Goal: Task Accomplishment & Management: Use online tool/utility

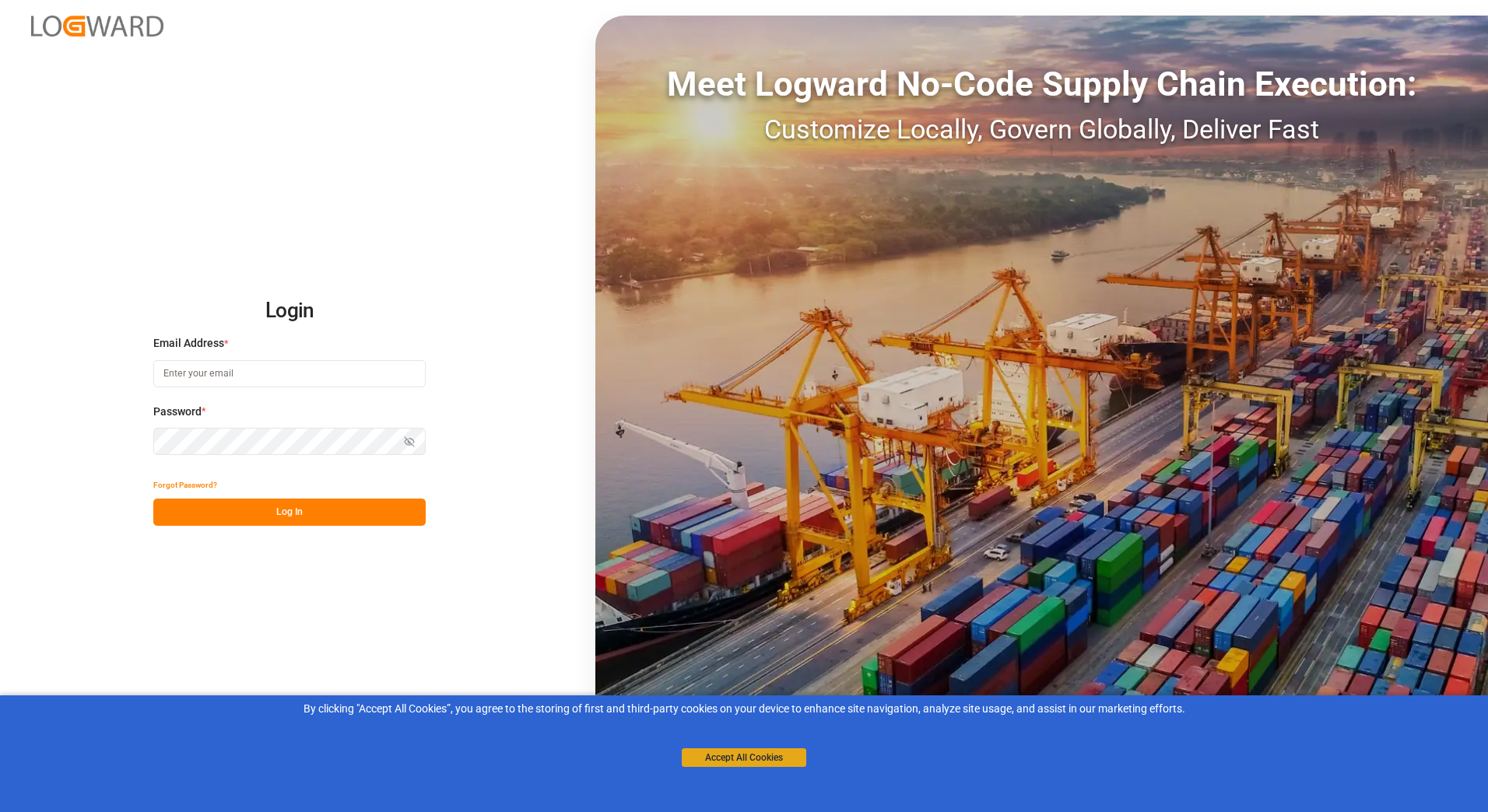
type input "stefan.pflug@melitta.de"
click at [728, 757] on button "Accept All Cookies" at bounding box center [744, 757] width 124 height 18
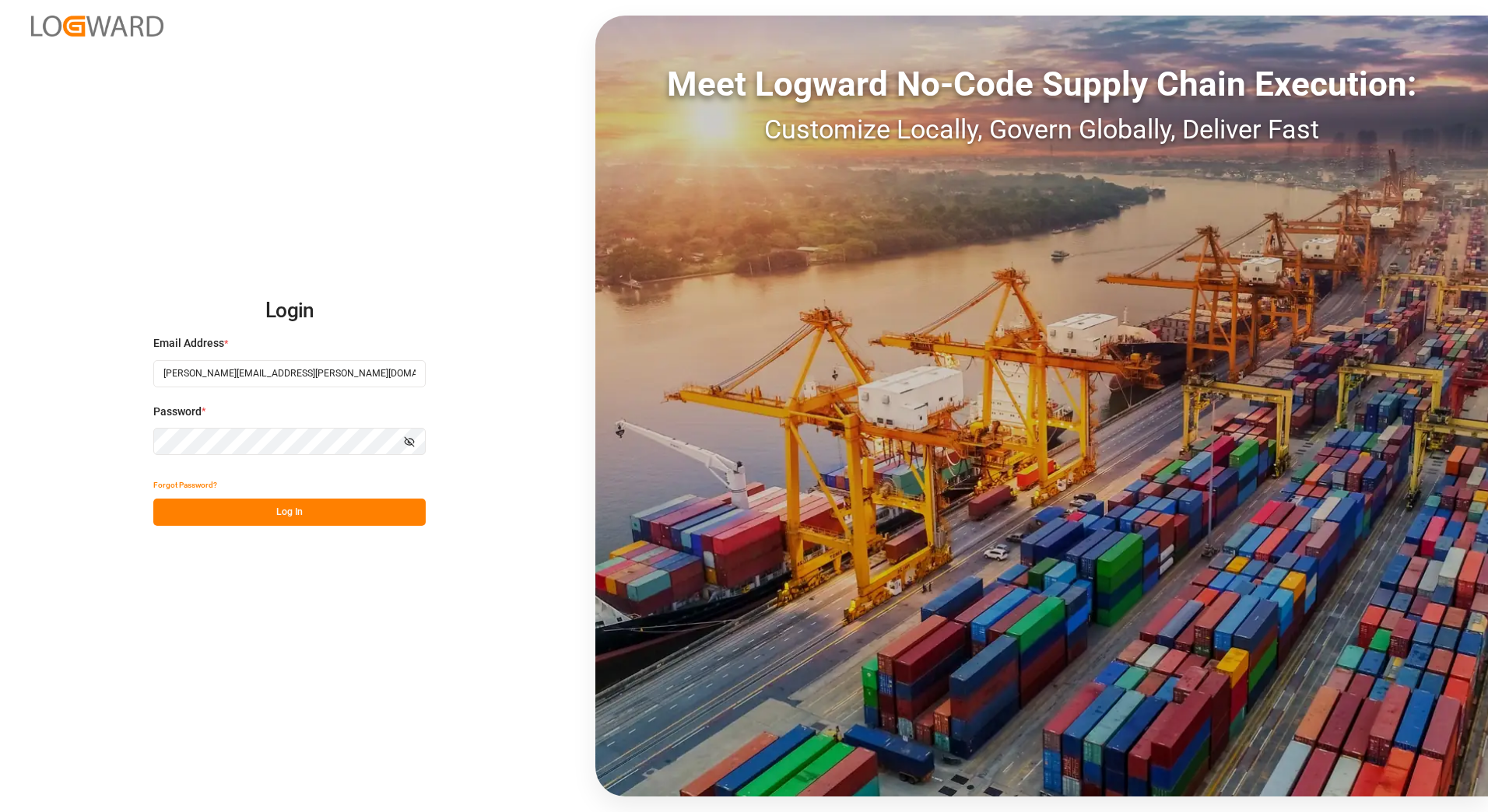
click at [256, 507] on button "Log In" at bounding box center [289, 512] width 272 height 27
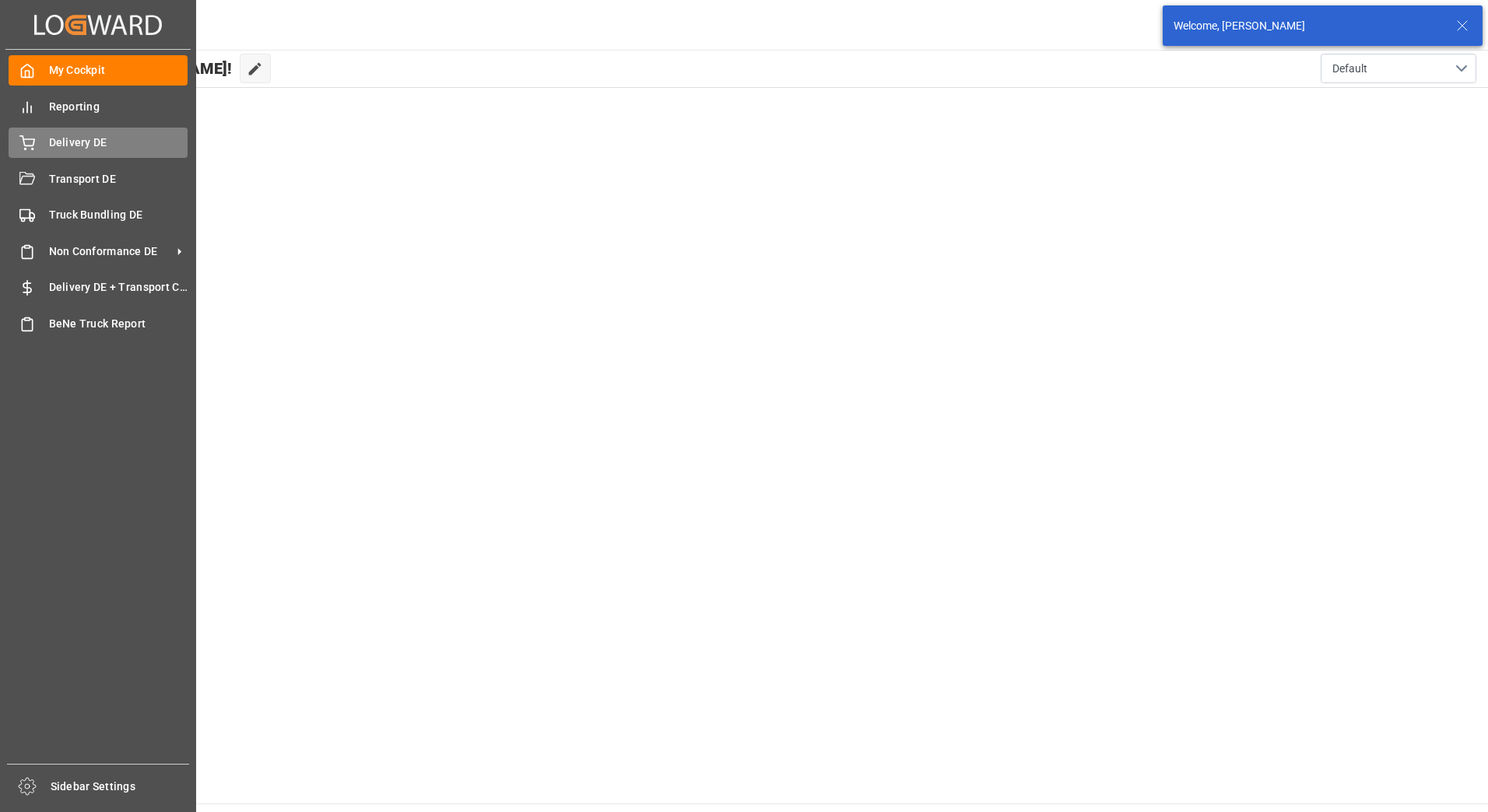
click at [30, 141] on icon at bounding box center [27, 143] width 16 height 16
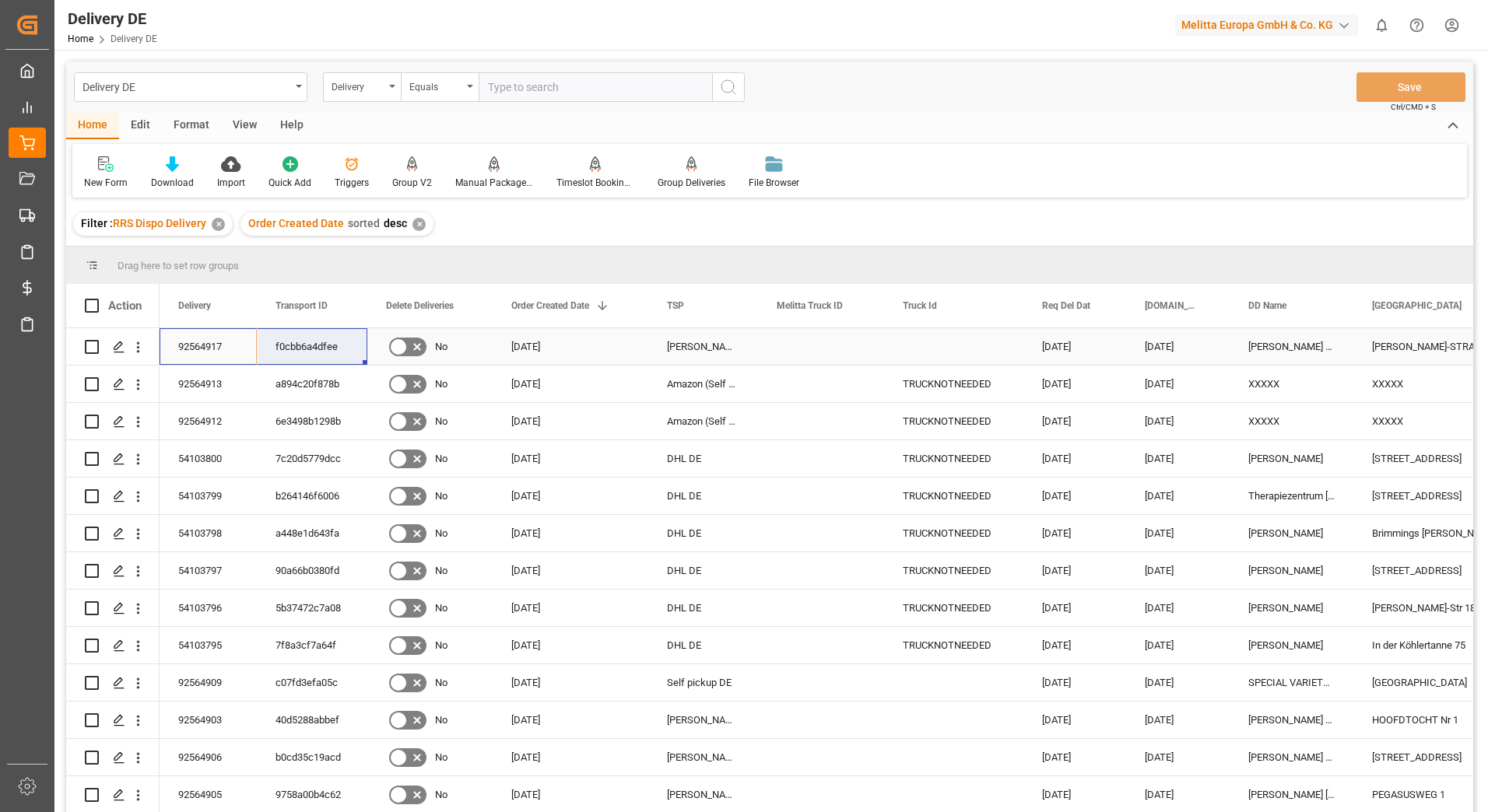
drag, startPoint x: 172, startPoint y: 336, endPoint x: 288, endPoint y: 336, distance: 116.0
click at [1455, 23] on html "Created by potrace 1.15, written by Peter Selinger 2001-2017 Created by potrace…" at bounding box center [744, 406] width 1488 height 812
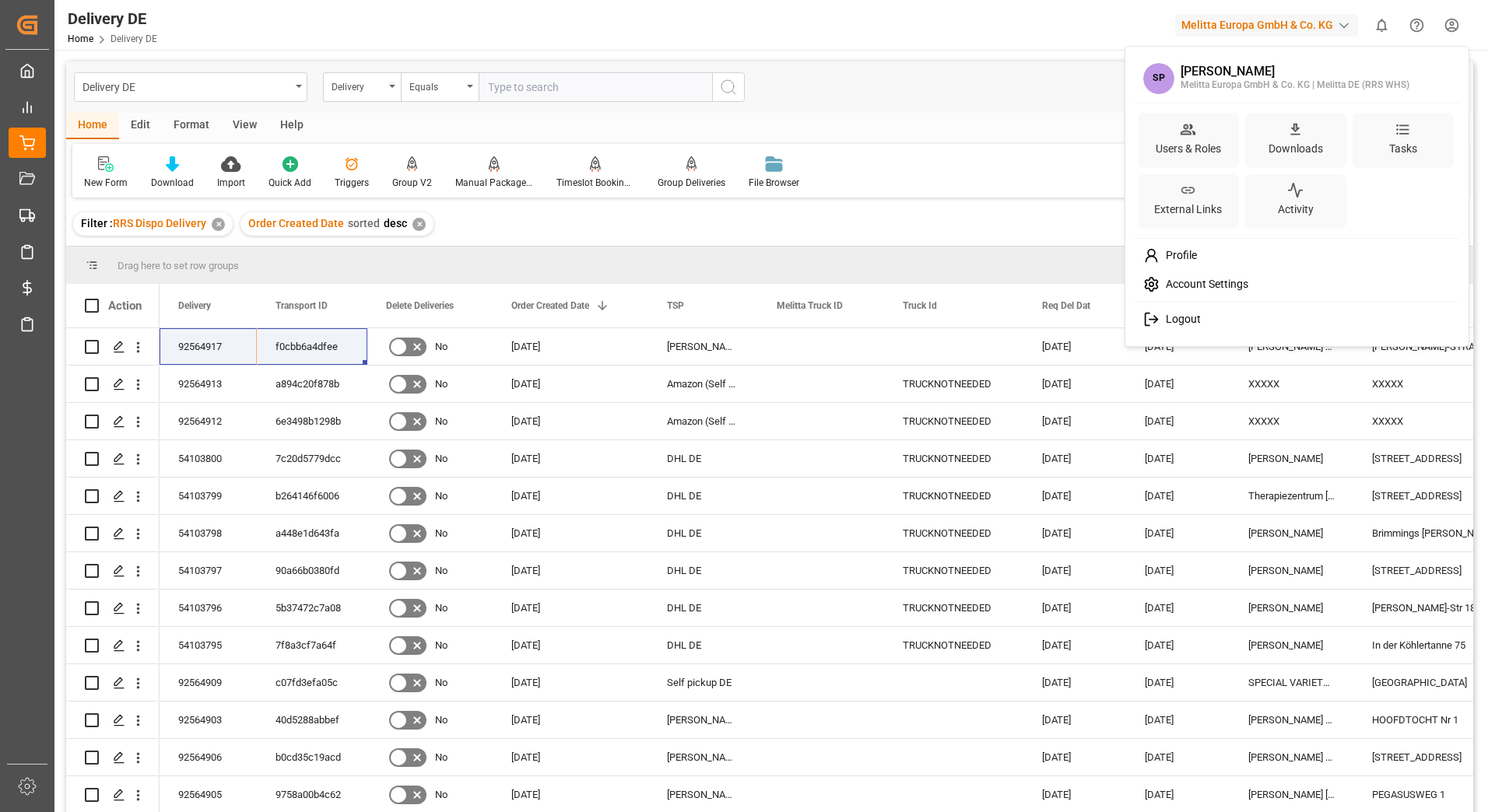
click at [1185, 312] on div "Logout" at bounding box center [1296, 319] width 319 height 29
